Goal: Task Accomplishment & Management: Manage account settings

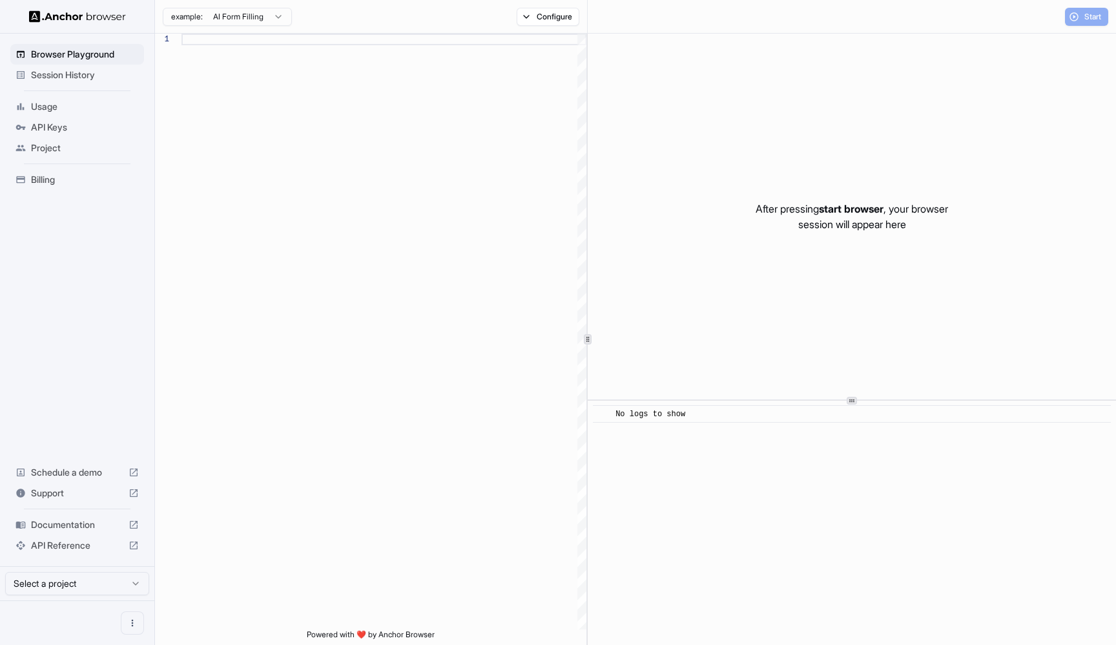
scroll to position [81, 0]
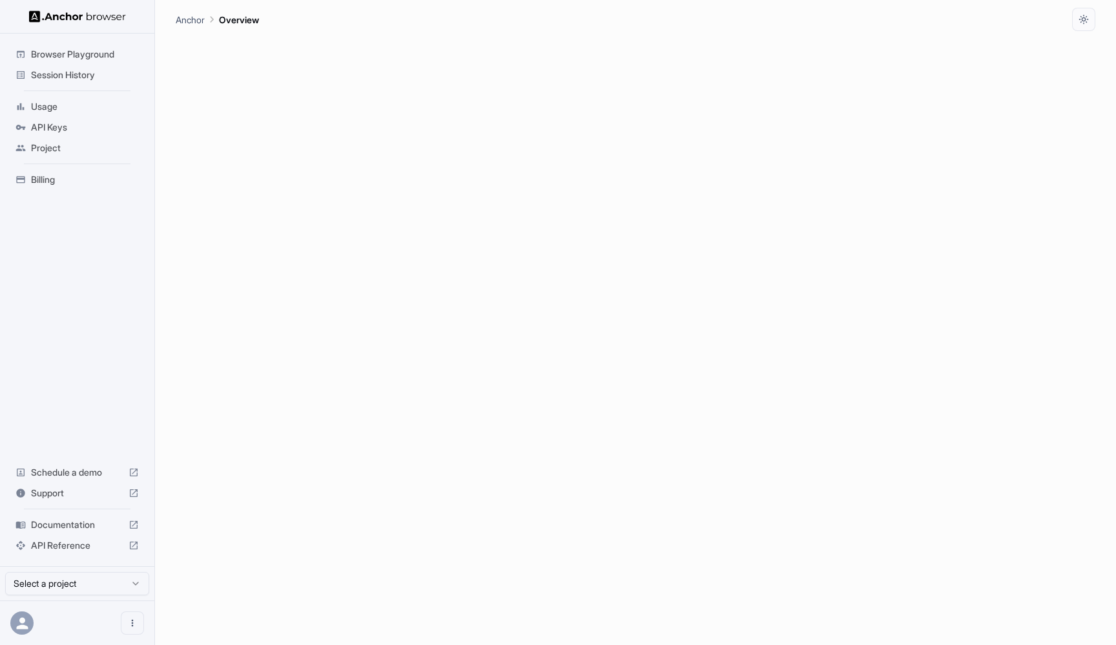
click at [90, 78] on span "Session History" at bounding box center [85, 74] width 108 height 13
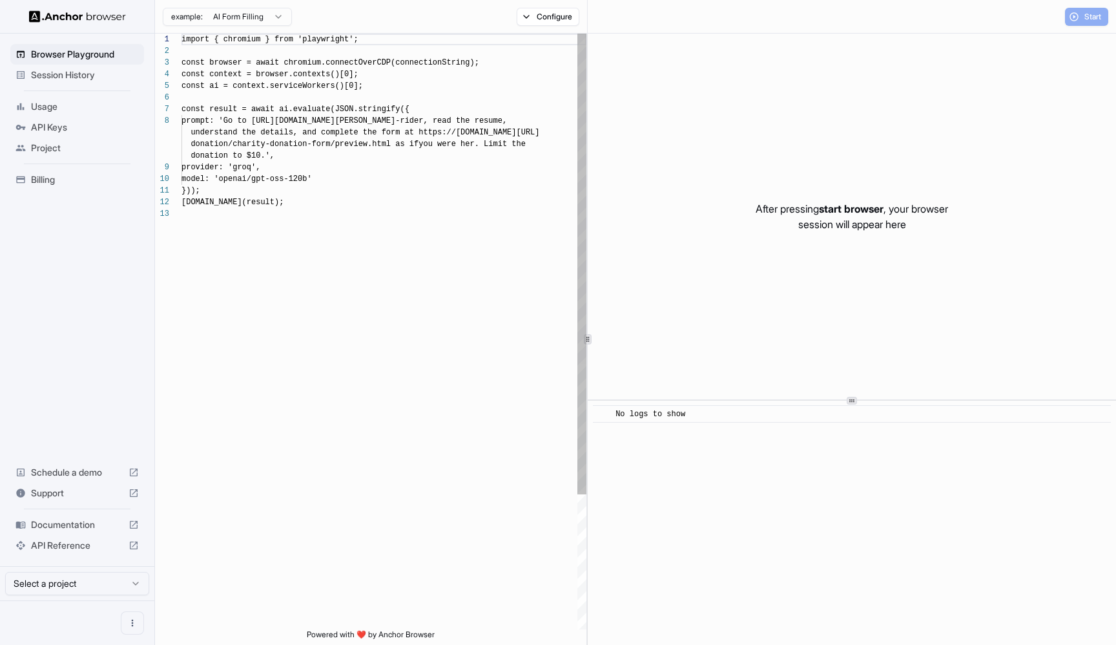
scroll to position [81, 0]
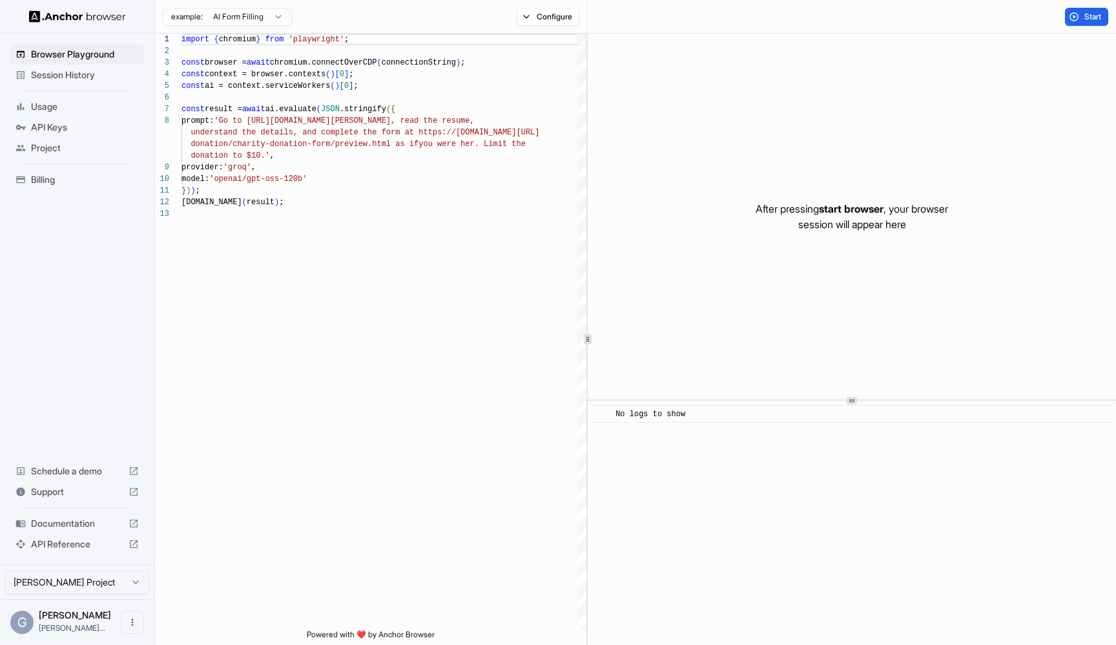
click at [49, 70] on span "Session History" at bounding box center [85, 74] width 108 height 13
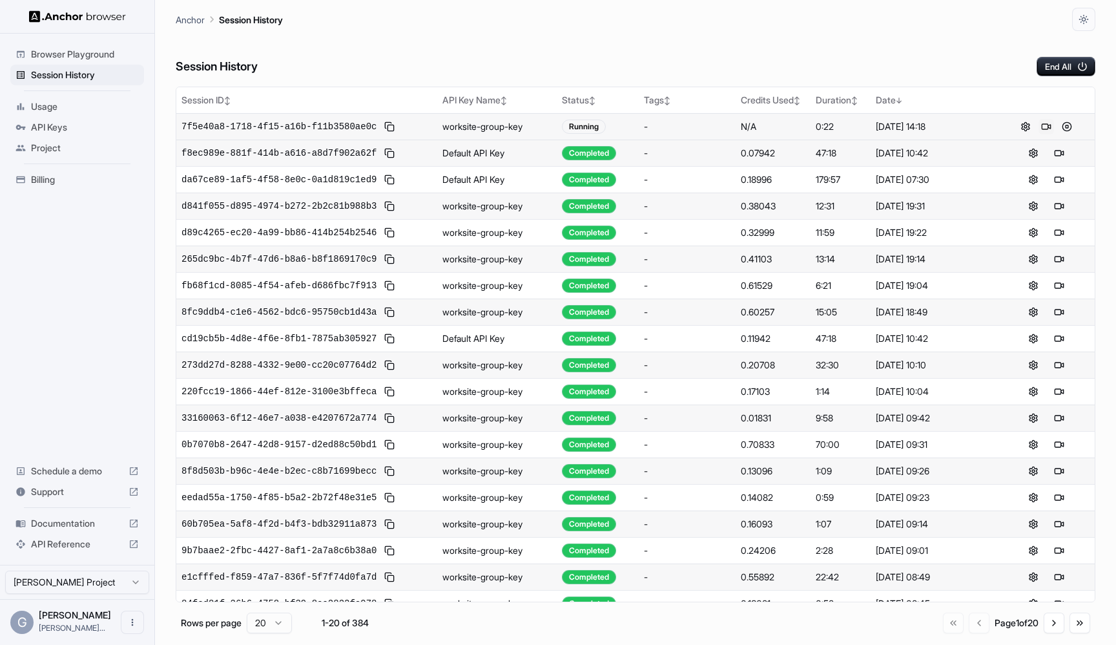
click at [1046, 128] on button at bounding box center [1047, 127] width 16 height 16
click at [641, 19] on div "Anchor Session History" at bounding box center [636, 15] width 920 height 31
click at [901, 61] on div "Session History End All" at bounding box center [636, 53] width 920 height 45
click at [1044, 123] on button at bounding box center [1047, 127] width 16 height 16
click at [1065, 127] on button at bounding box center [1067, 127] width 16 height 16
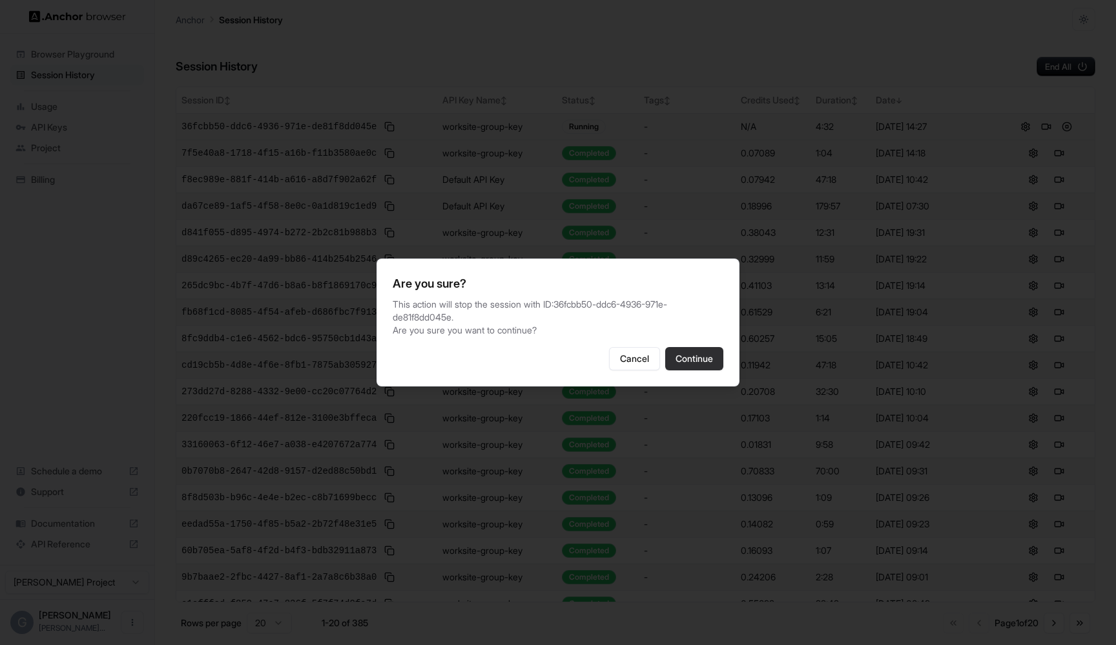
click at [697, 364] on button "Continue" at bounding box center [694, 358] width 58 height 23
click at [697, 364] on div "-" at bounding box center [687, 364] width 87 height 13
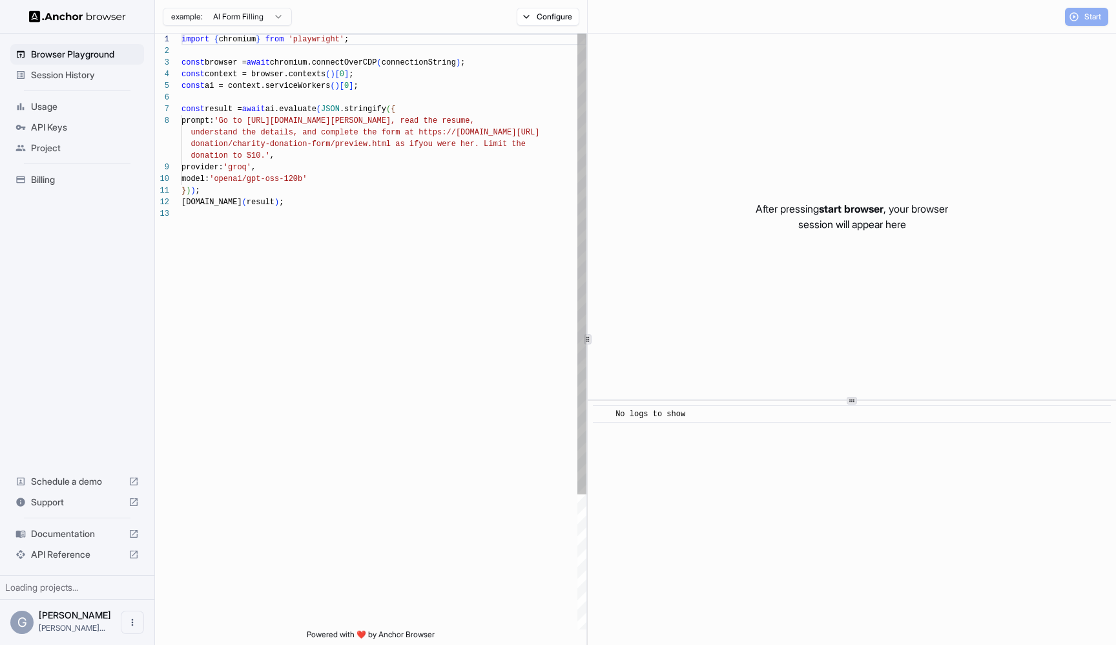
scroll to position [81, 0]
